Goal: Task Accomplishment & Management: Manage account settings

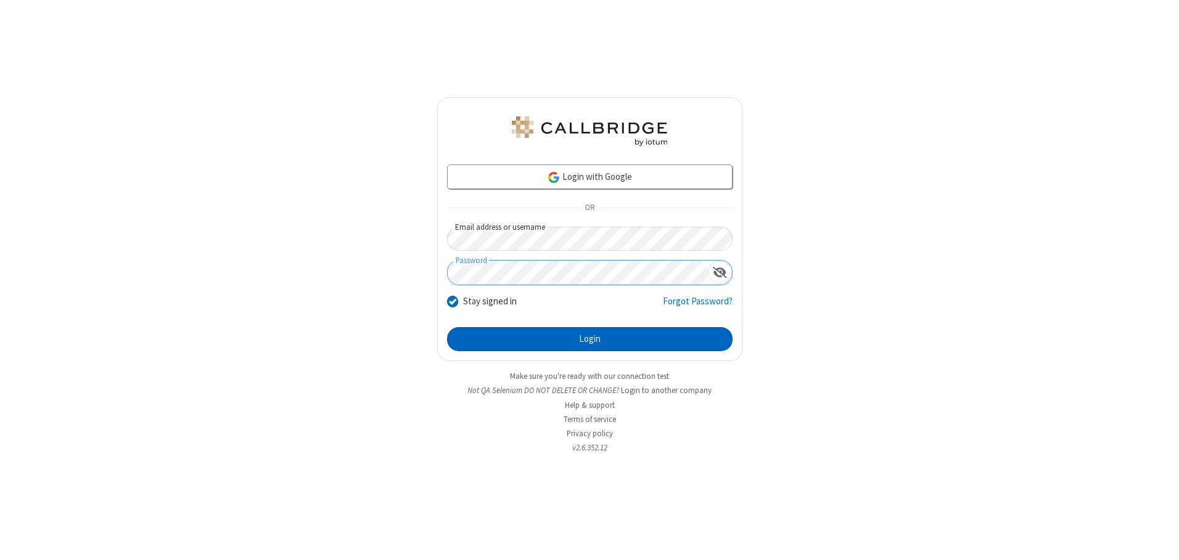
click at [589, 339] on button "Login" at bounding box center [589, 339] width 285 height 25
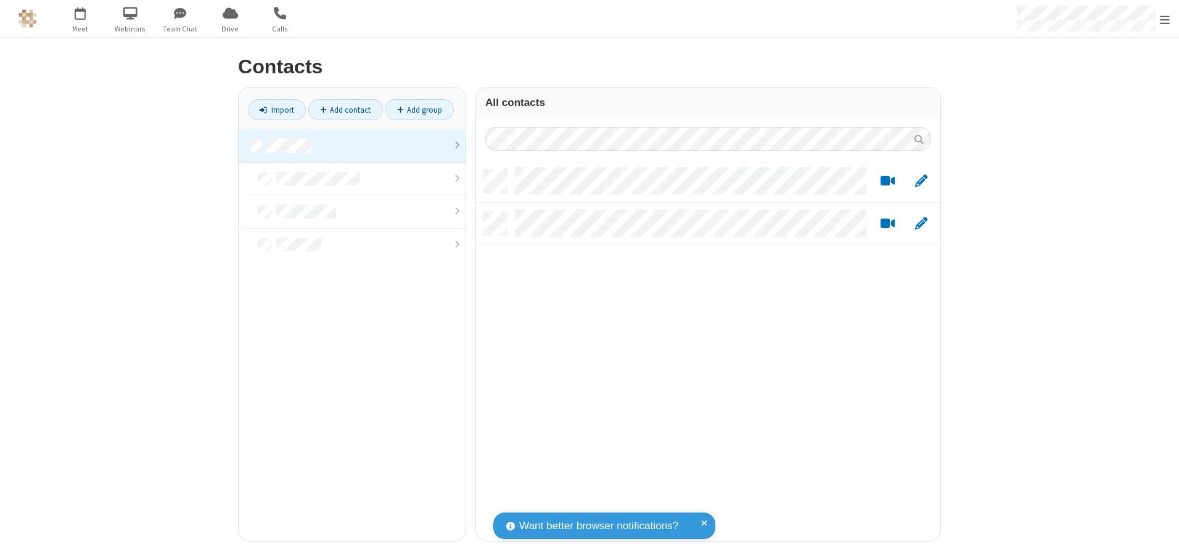
scroll to position [372, 455]
click at [352, 146] on link at bounding box center [352, 145] width 227 height 33
click at [345, 110] on link "Add contact" at bounding box center [345, 109] width 75 height 21
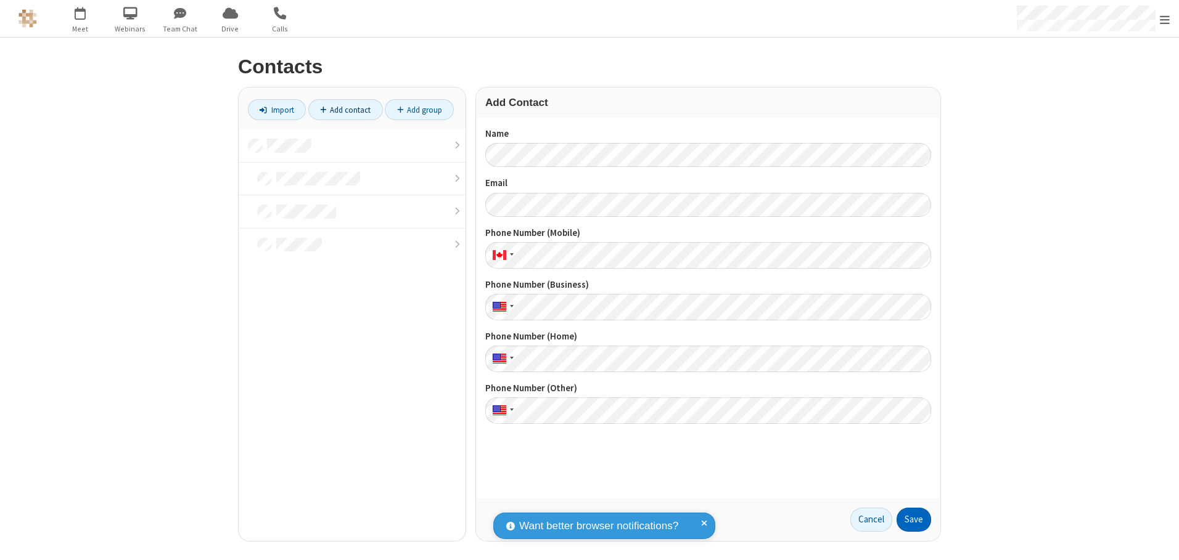
click at [914, 520] on button "Save" at bounding box center [914, 520] width 35 height 25
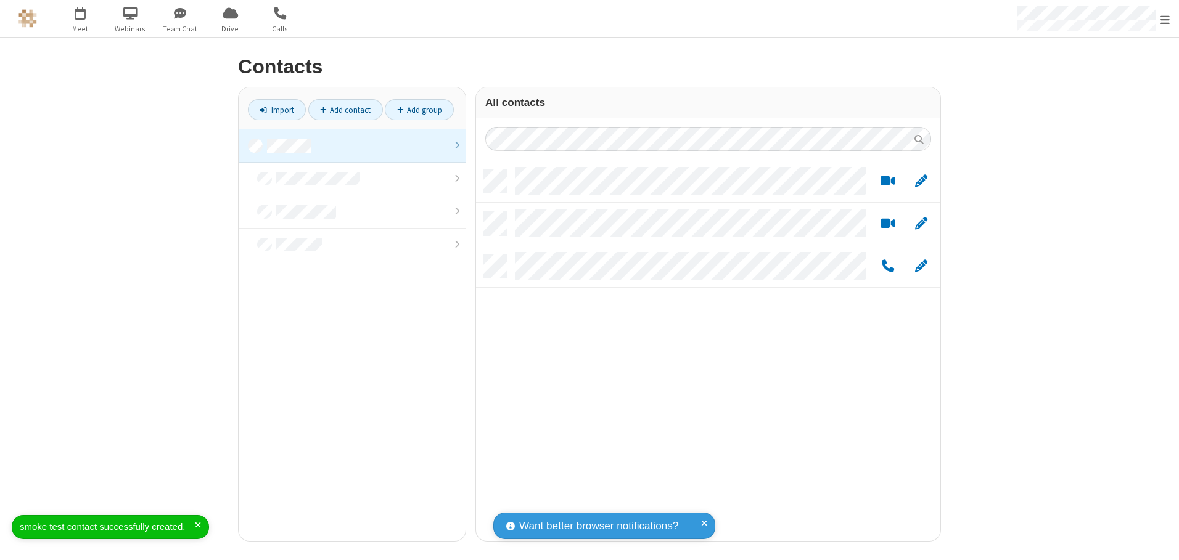
scroll to position [372, 455]
click at [345, 110] on link "Add contact" at bounding box center [345, 109] width 75 height 21
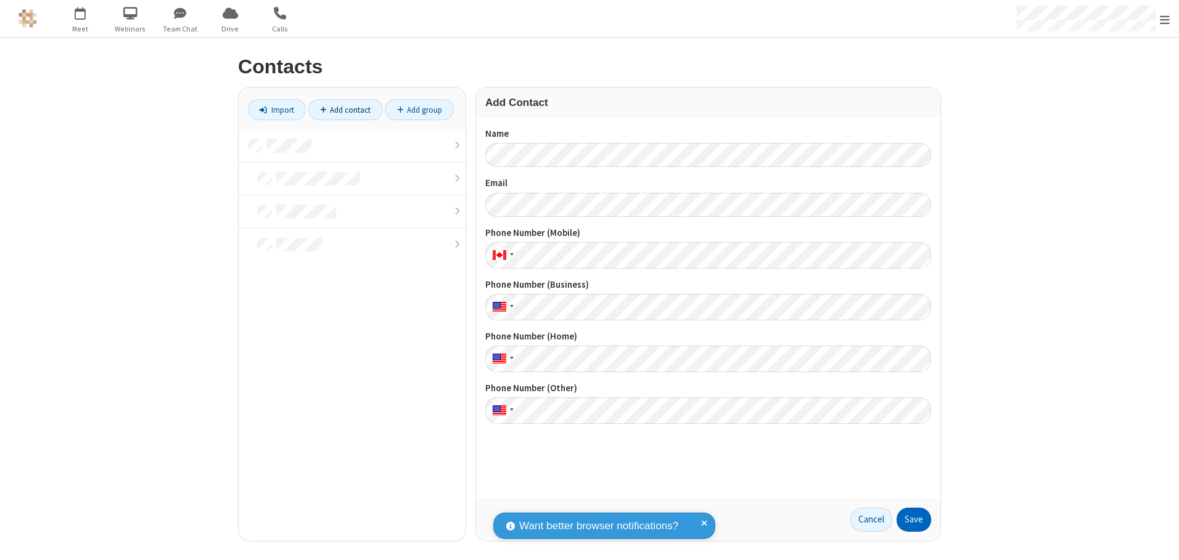
click at [914, 520] on button "Save" at bounding box center [914, 520] width 35 height 25
